Goal: Complete application form

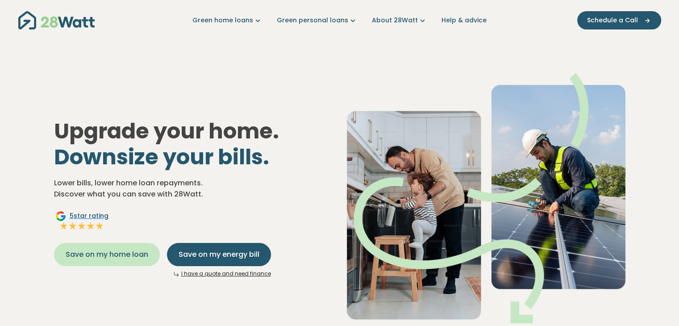
click at [92, 259] on span "Save on my home loan" at bounding box center [107, 254] width 83 height 11
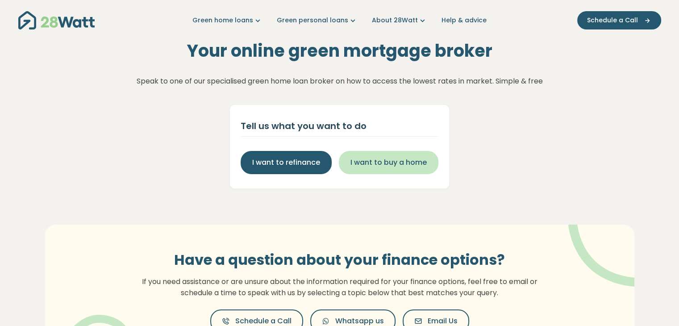
click at [373, 172] on button "I want to buy a home" at bounding box center [389, 162] width 100 height 23
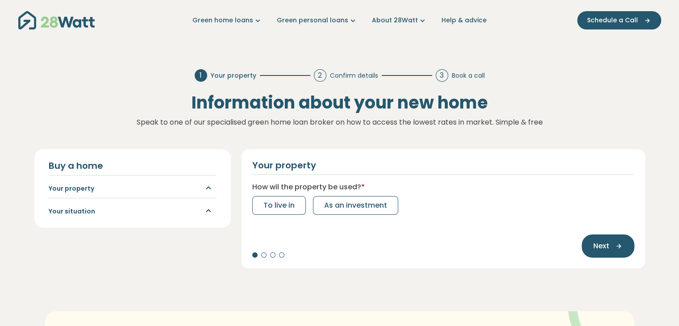
click at [285, 215] on div "Your property How wil the property be used? * To live in As an investment Next" at bounding box center [442, 208] width 403 height 119
click at [285, 209] on span "To live in" at bounding box center [278, 205] width 31 height 11
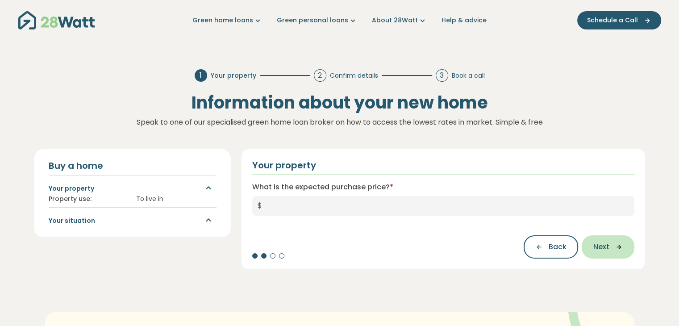
click at [609, 249] on icon "button" at bounding box center [615, 247] width 13 height 8
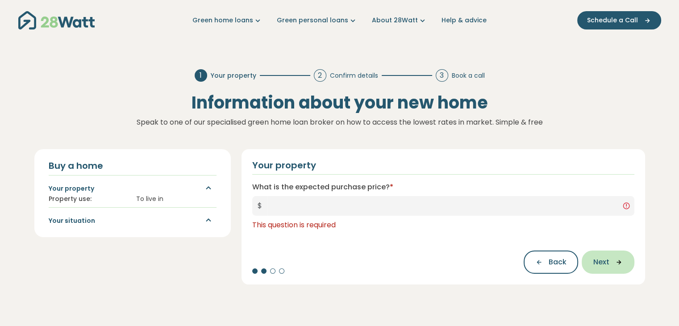
click at [609, 249] on div "Back Next" at bounding box center [443, 257] width 382 height 32
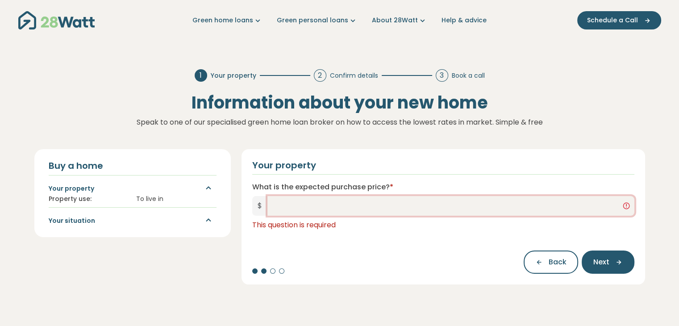
click at [528, 212] on input "What is the expected purchase price? *" at bounding box center [450, 206] width 367 height 20
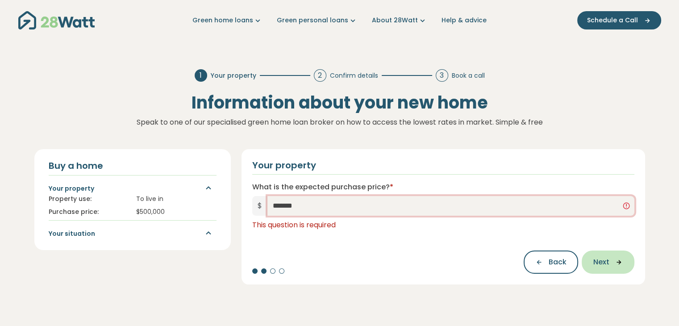
type input "*******"
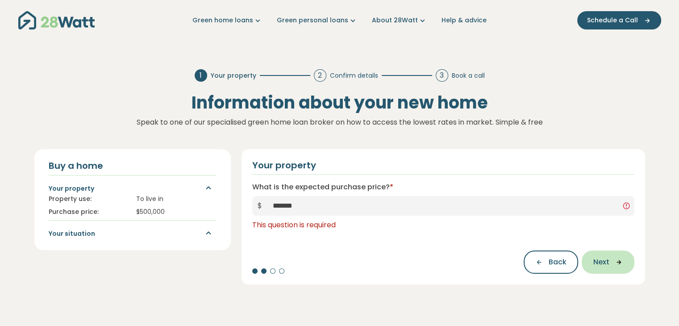
click at [608, 263] on span "Next" at bounding box center [601, 262] width 16 height 11
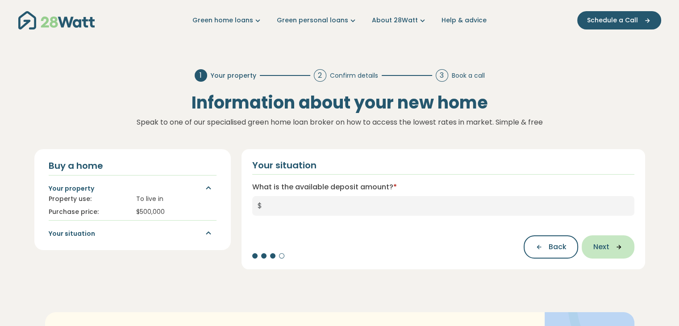
click at [608, 263] on div "Your situation What is the available deposit amount? * $ Back Next" at bounding box center [442, 209] width 403 height 120
click at [546, 217] on div "Your situation What is the available deposit amount? * $ Back Next" at bounding box center [442, 209] width 403 height 120
click at [546, 216] on div "Your situation What is the available deposit amount? * $ Back Next" at bounding box center [442, 209] width 403 height 120
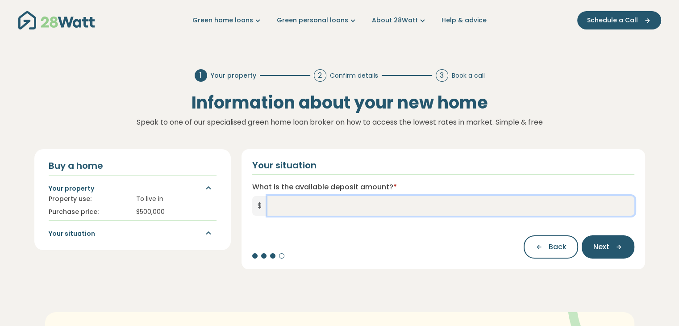
click at [543, 201] on input "What is the available deposit amount? *" at bounding box center [450, 206] width 367 height 20
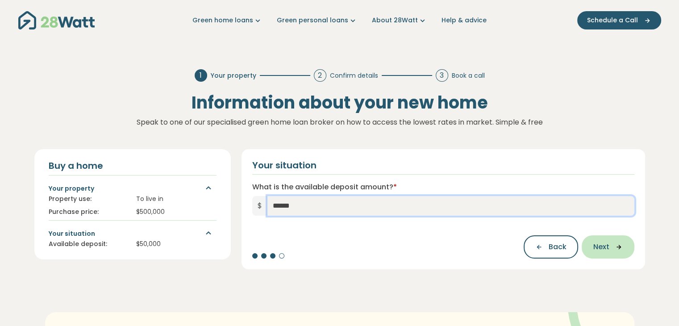
type input "******"
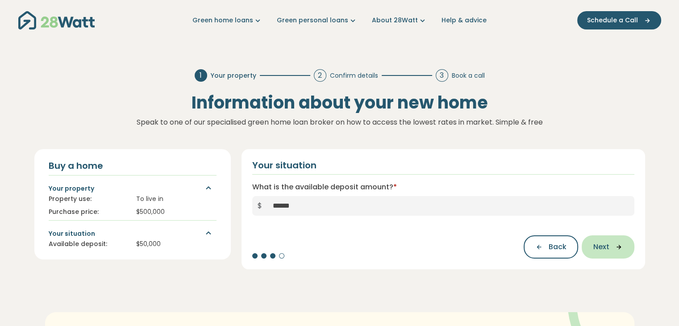
click at [617, 241] on button "Next" at bounding box center [607, 246] width 53 height 23
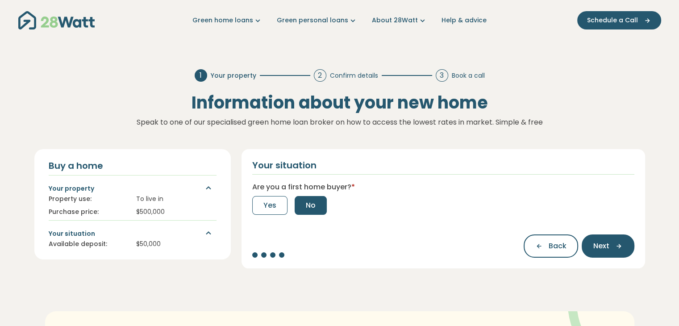
click at [306, 214] on button "No" at bounding box center [311, 205] width 32 height 19
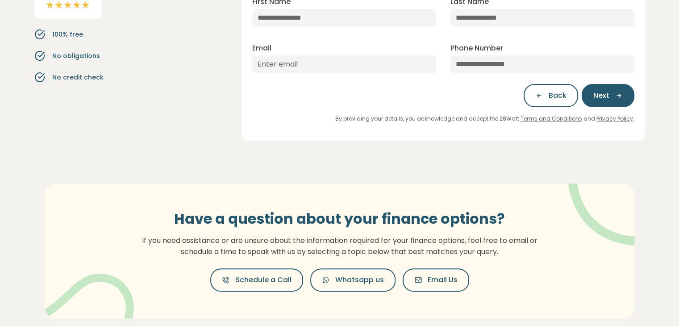
scroll to position [134, 0]
